Goal: Transaction & Acquisition: Book appointment/travel/reservation

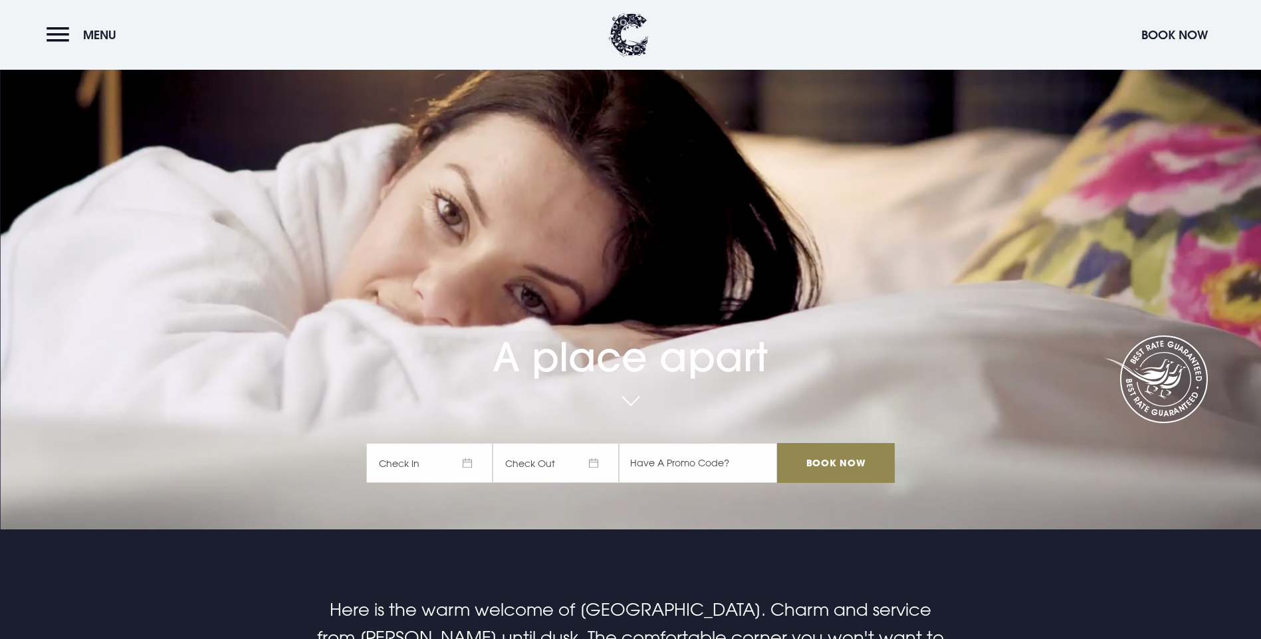
scroll to position [133, 0]
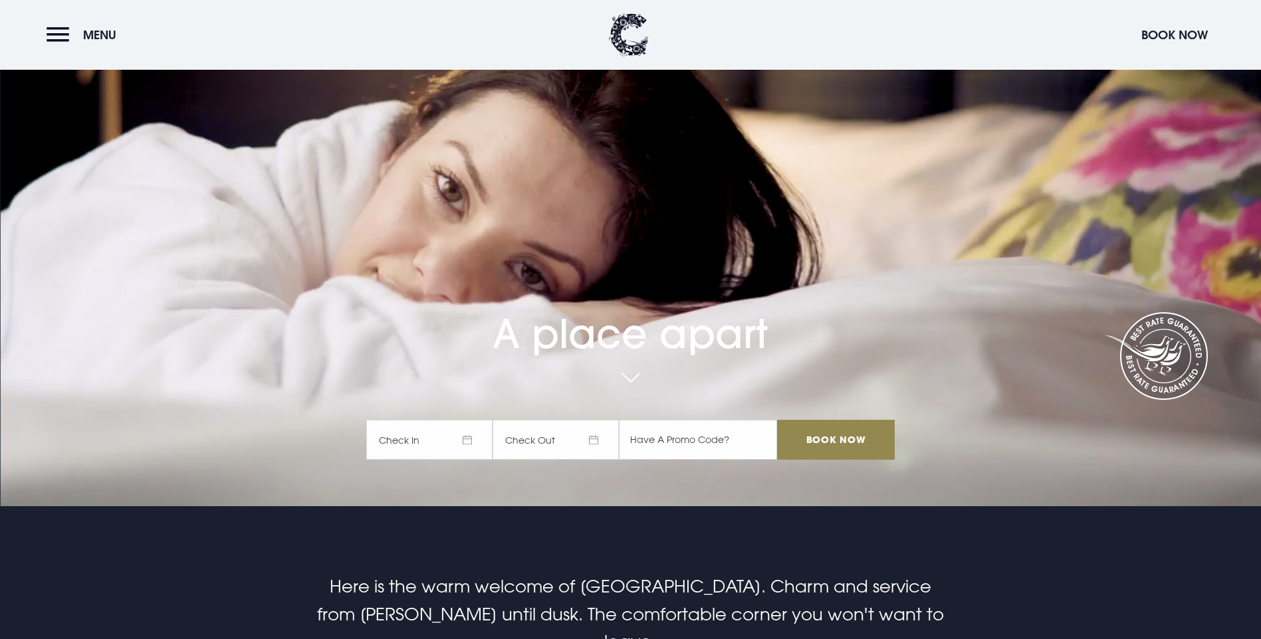
click at [470, 420] on span "Check In" at bounding box center [429, 440] width 126 height 40
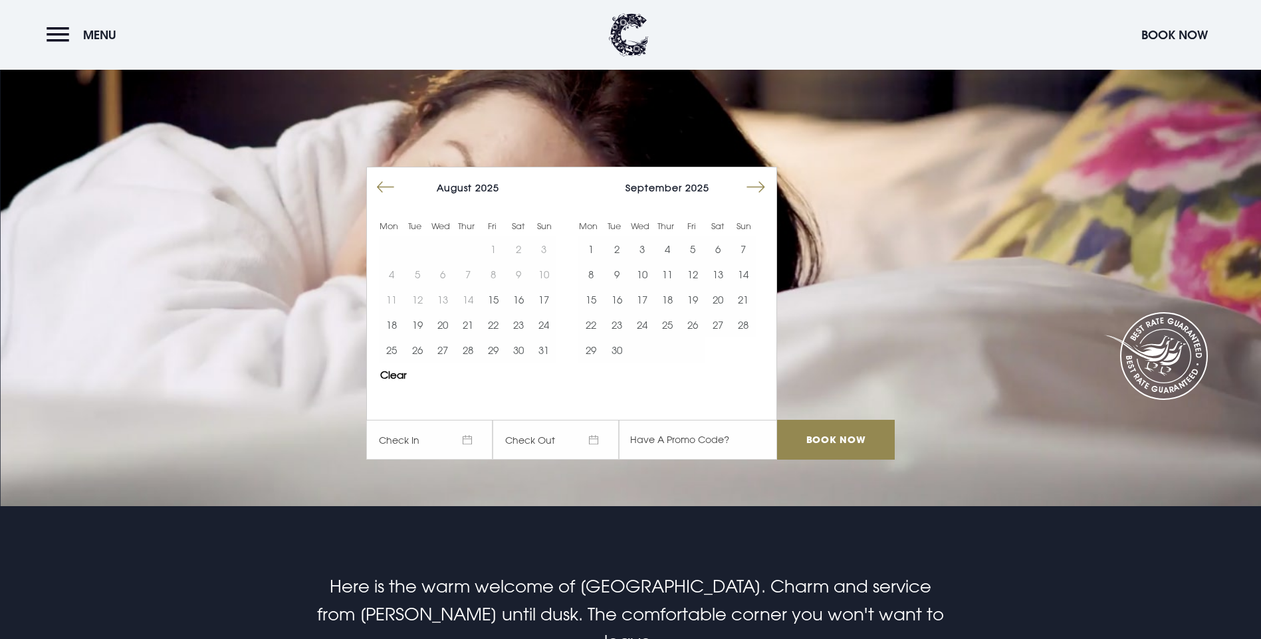
click at [764, 175] on button "Move forward to switch to the next month." at bounding box center [755, 187] width 25 height 25
click at [696, 237] on button "3" at bounding box center [692, 249] width 25 height 25
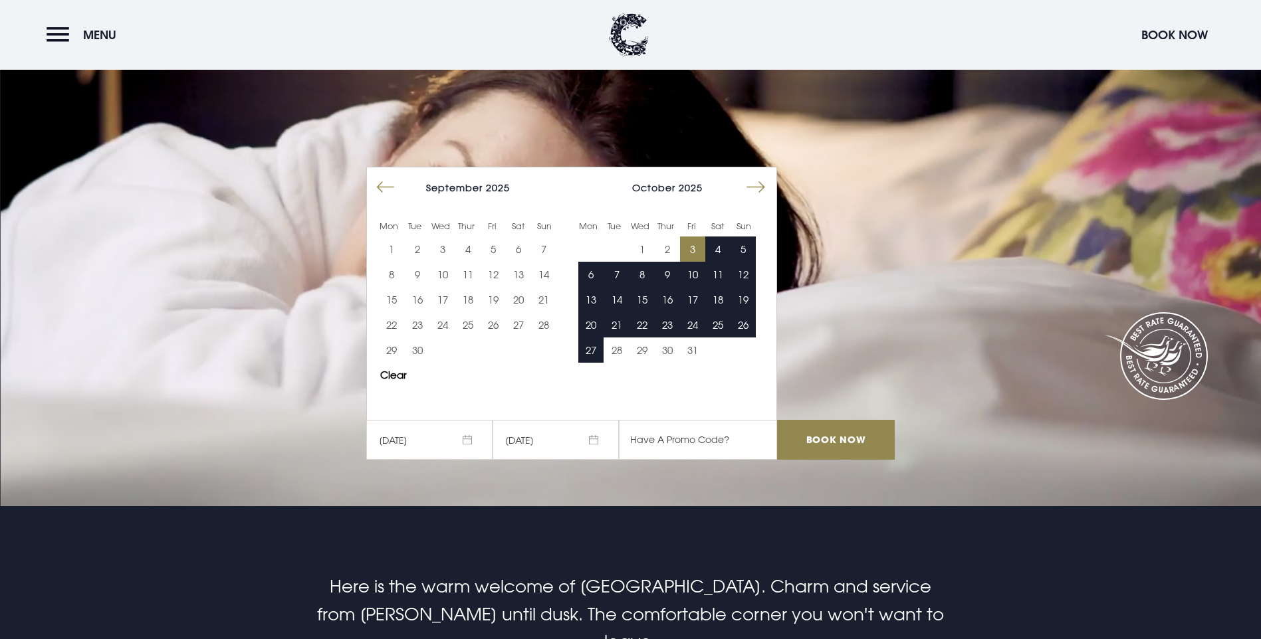
click at [595, 420] on span "[DATE]" at bounding box center [555, 440] width 126 height 40
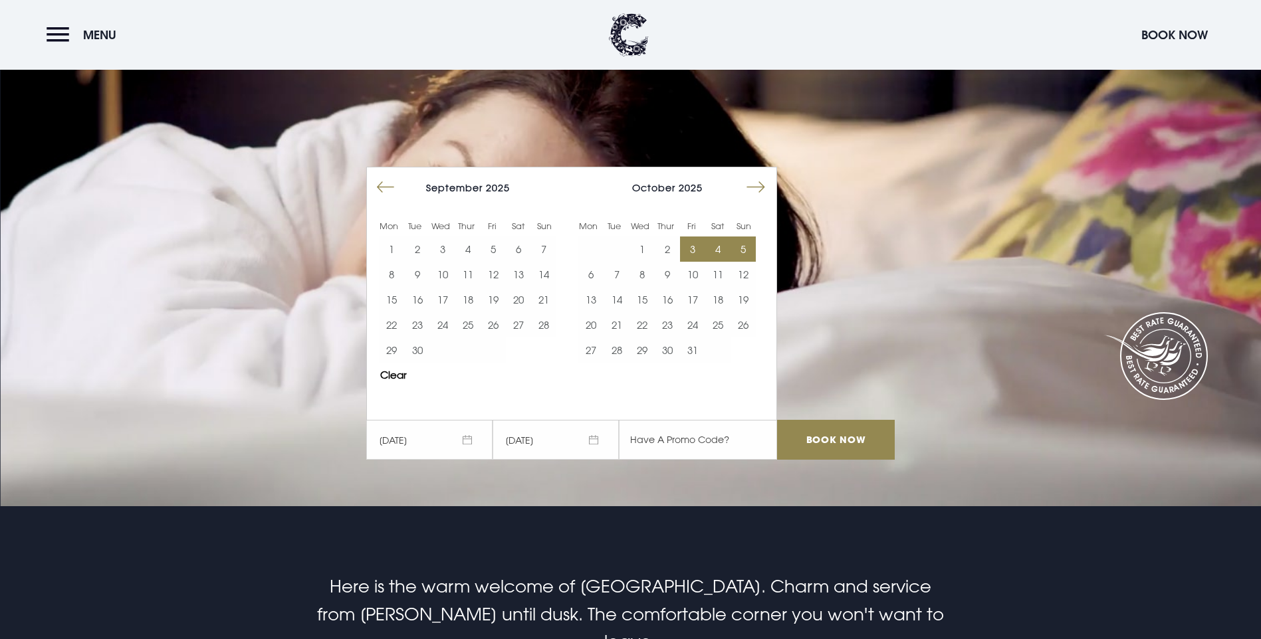
click at [752, 237] on button "5" at bounding box center [742, 249] width 25 height 25
click at [866, 420] on input "Book Now" at bounding box center [835, 440] width 117 height 40
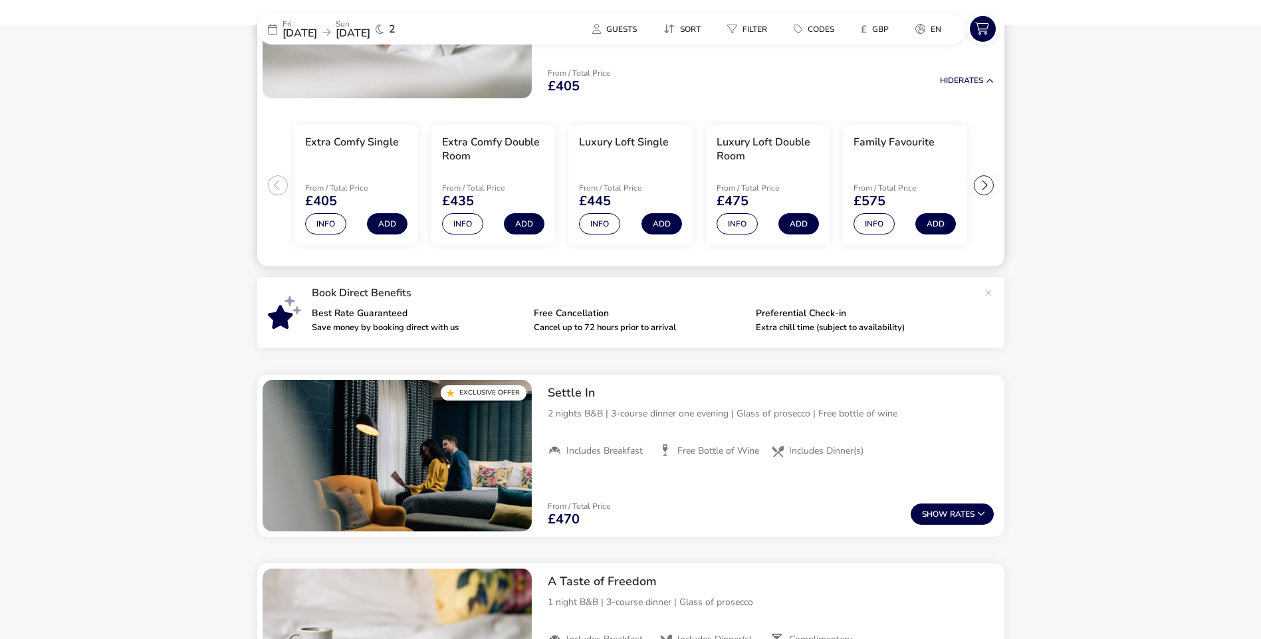
scroll to position [236, 0]
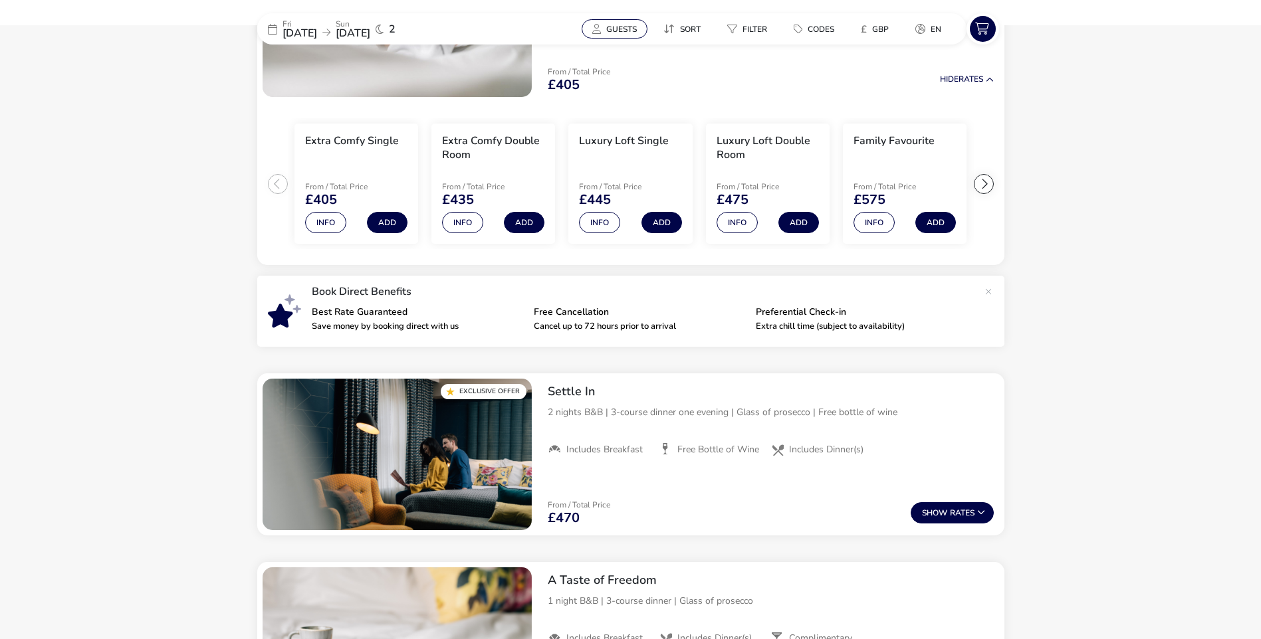
click at [623, 25] on span "Guests" at bounding box center [621, 29] width 31 height 11
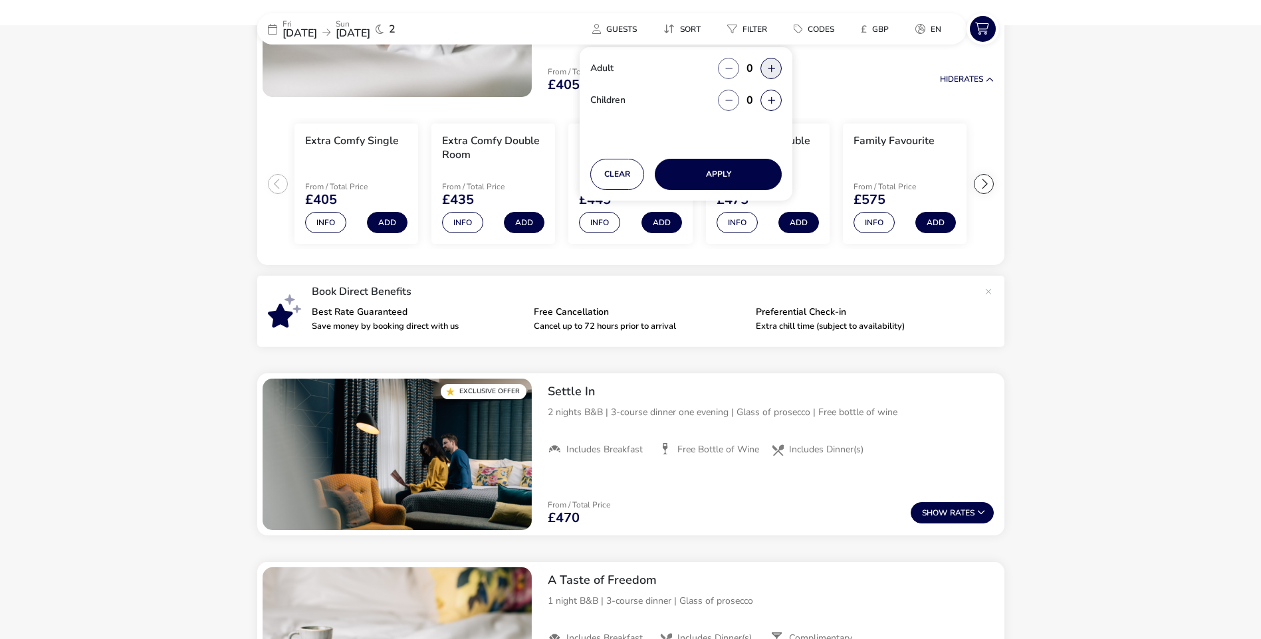
click at [771, 66] on button "button" at bounding box center [770, 68] width 21 height 21
type input "2"
click at [743, 172] on button "Apply" at bounding box center [718, 174] width 127 height 31
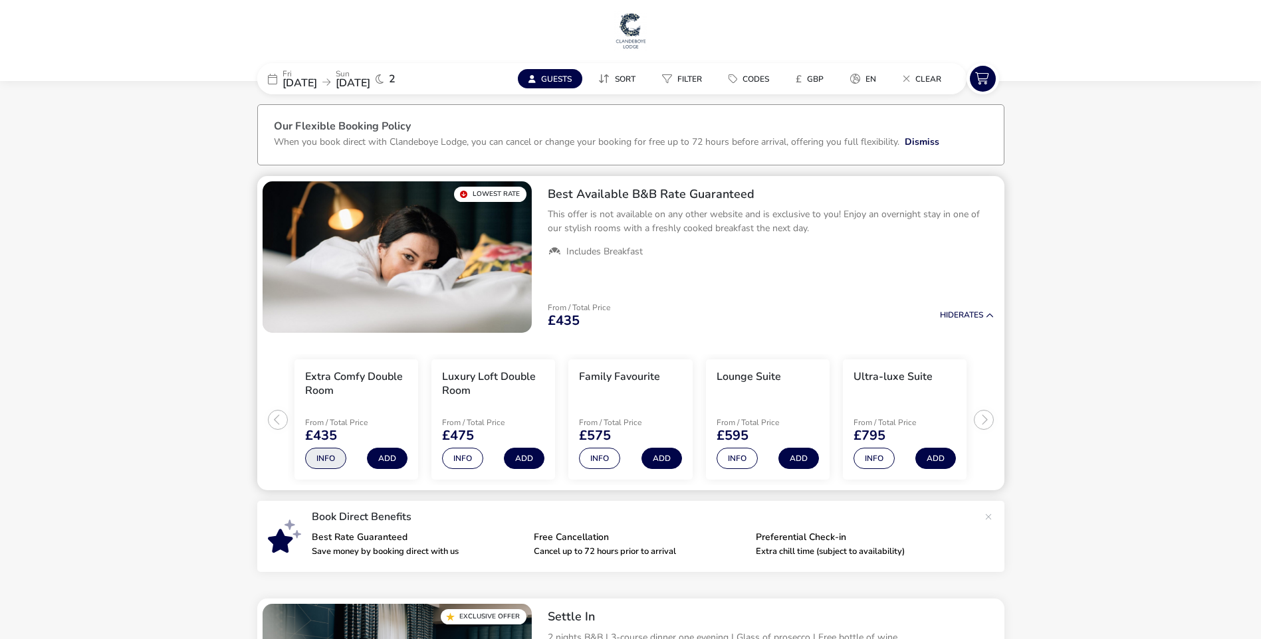
click at [319, 460] on button "Info" at bounding box center [325, 458] width 41 height 21
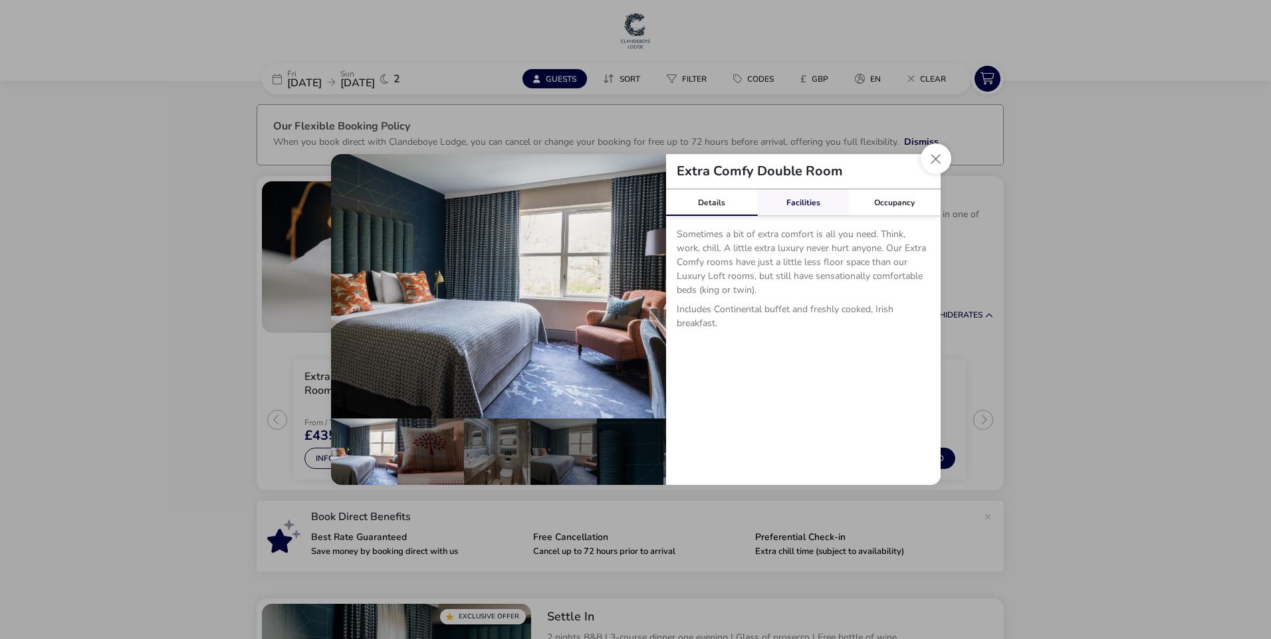
click at [803, 205] on link "Facilities" at bounding box center [803, 202] width 92 height 27
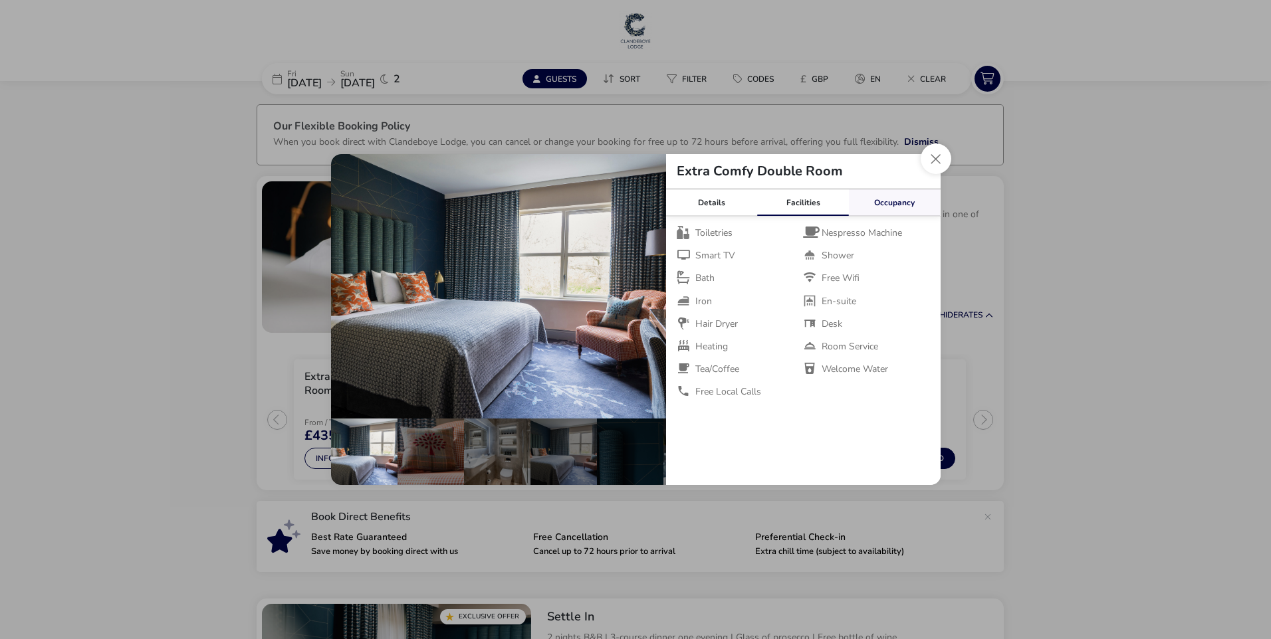
click at [882, 201] on link "Occupancy" at bounding box center [895, 202] width 92 height 27
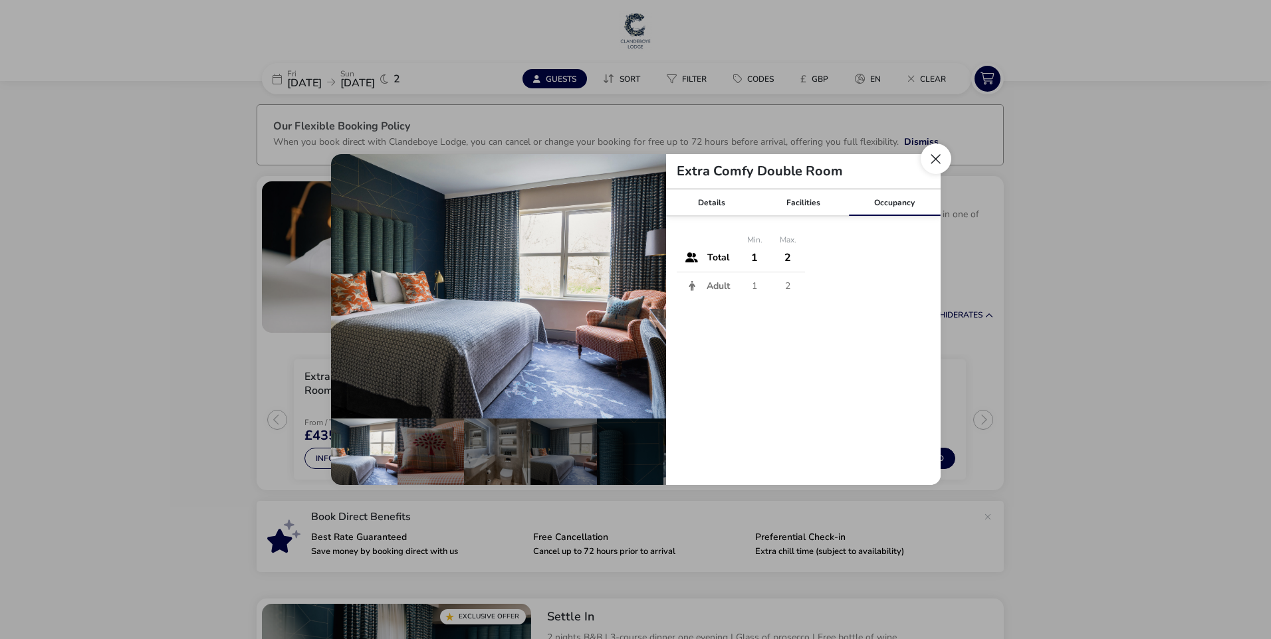
click at [935, 159] on button "Close dialog" at bounding box center [935, 159] width 31 height 31
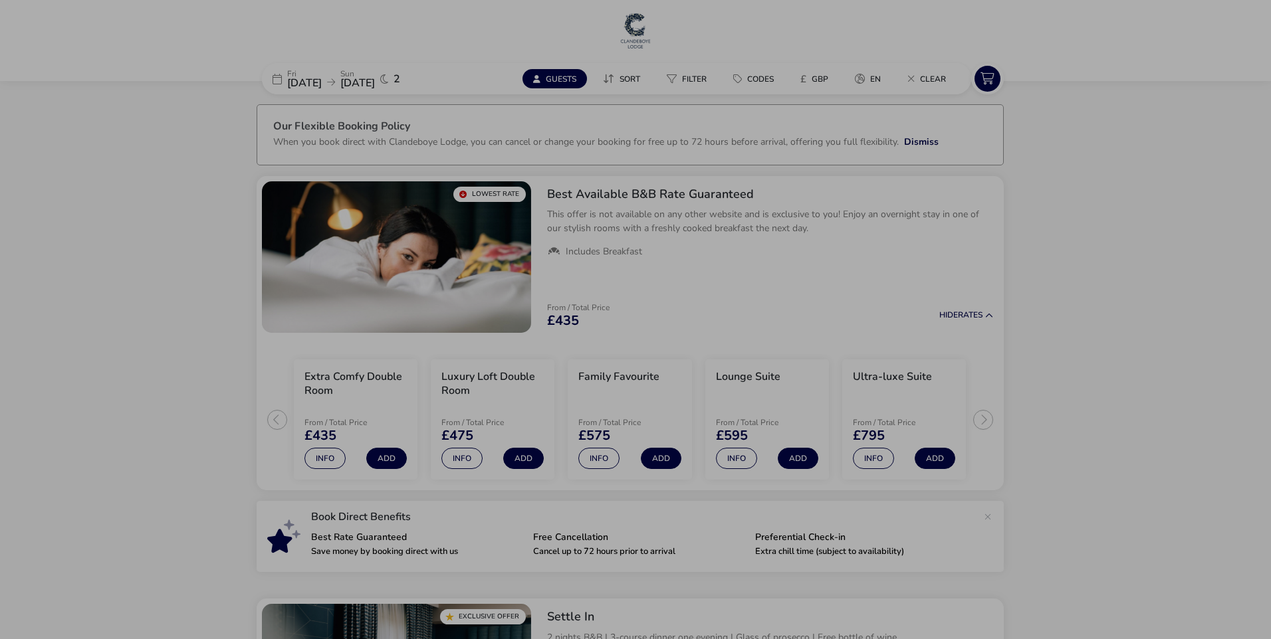
click at [935, 159] on div "Extra Comfy Double Room Details Facilities Occupancy Sometimes a bit of extra c…" at bounding box center [635, 319] width 1271 height 639
